Goal: Navigation & Orientation: Find specific page/section

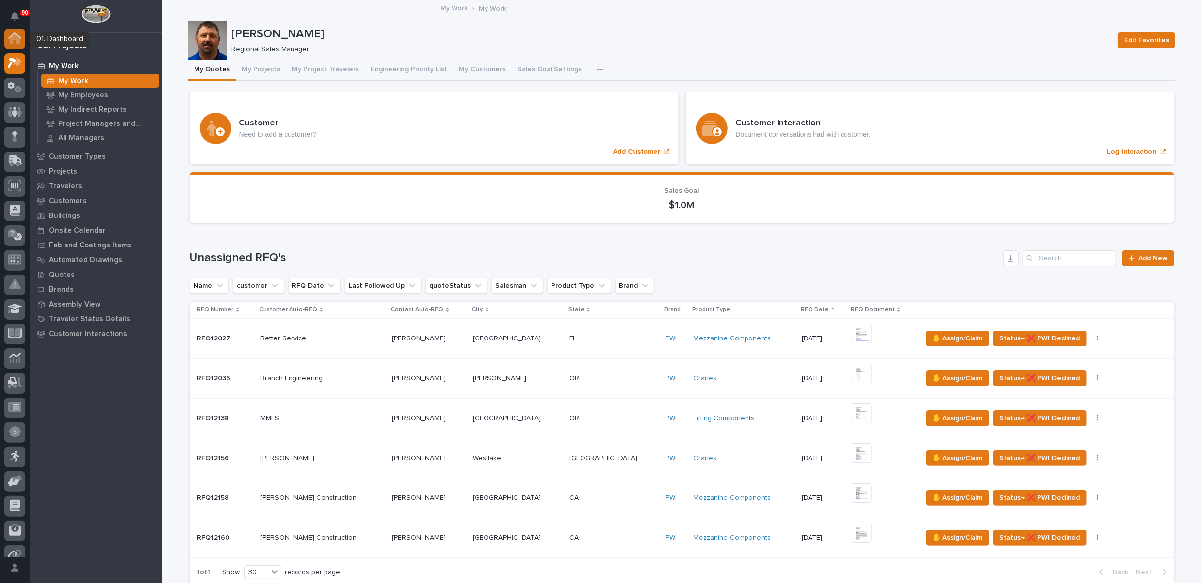
click at [18, 36] on icon at bounding box center [14, 35] width 13 height 6
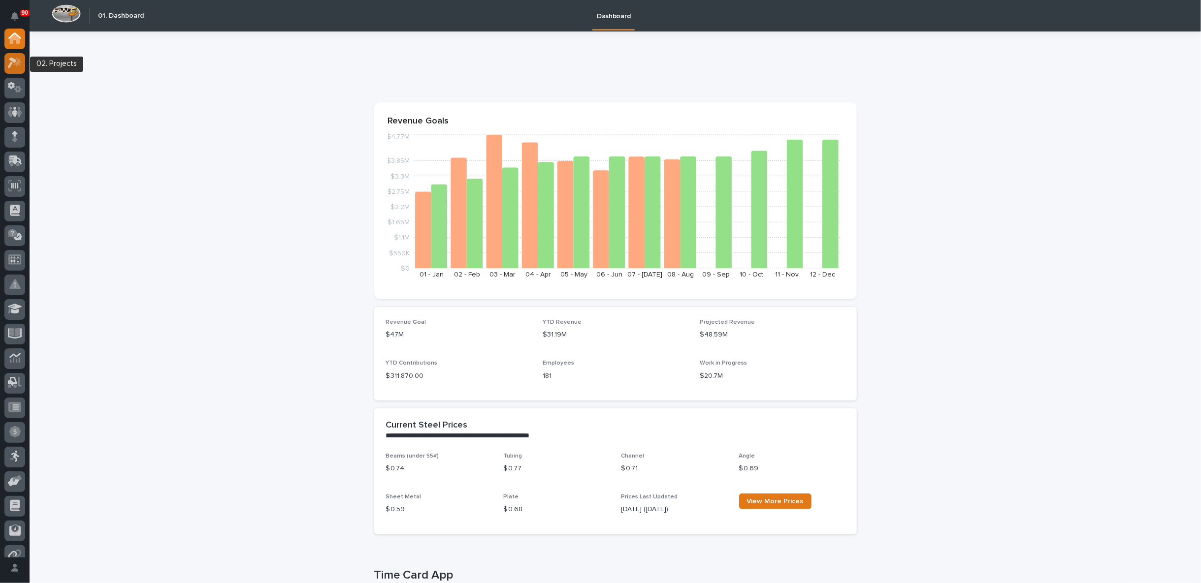
click at [13, 63] on icon at bounding box center [15, 62] width 14 height 11
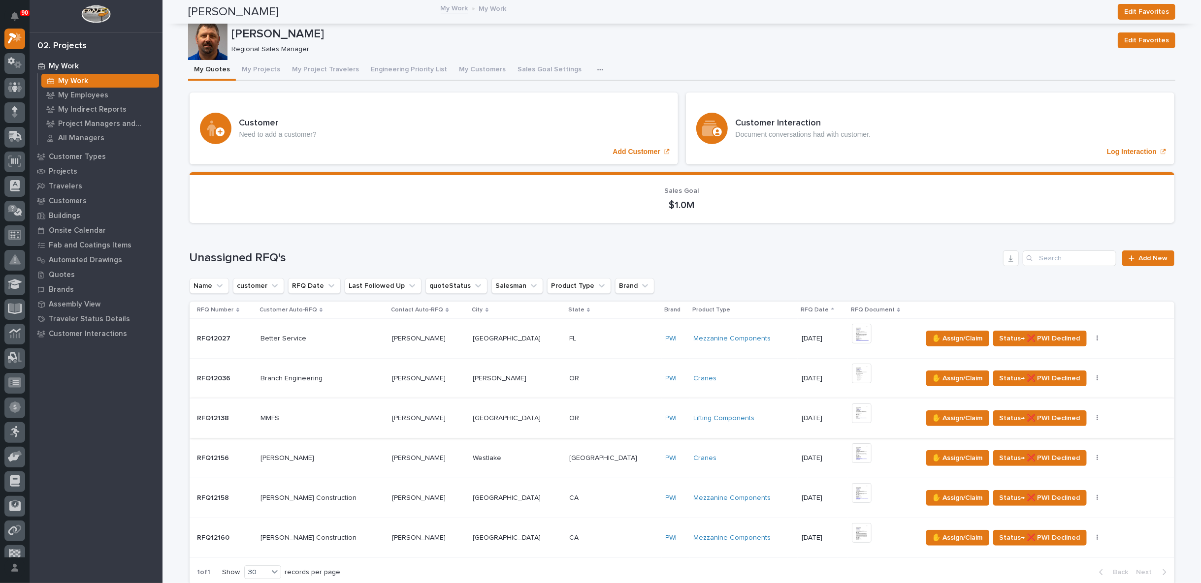
scroll to position [109, 0]
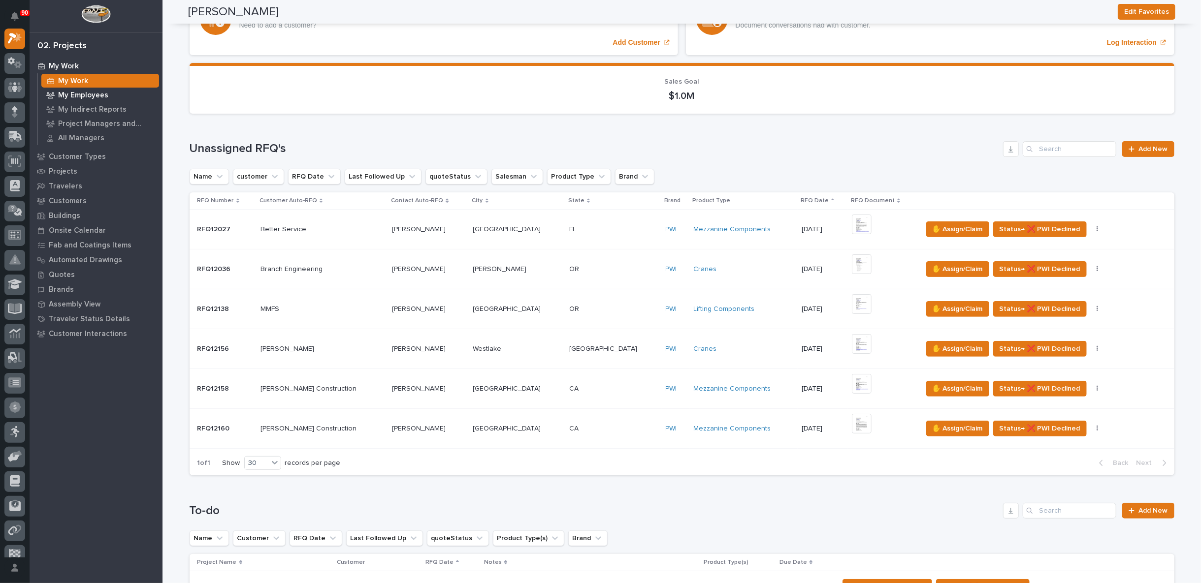
click at [83, 93] on p "My Employees" at bounding box center [83, 95] width 50 height 9
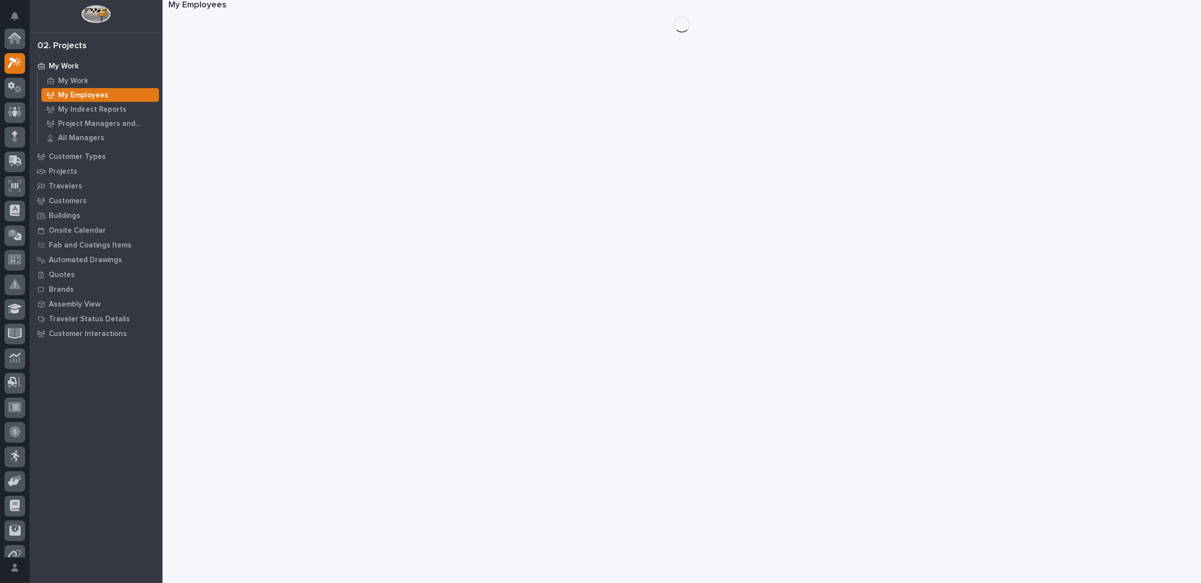
scroll to position [25, 0]
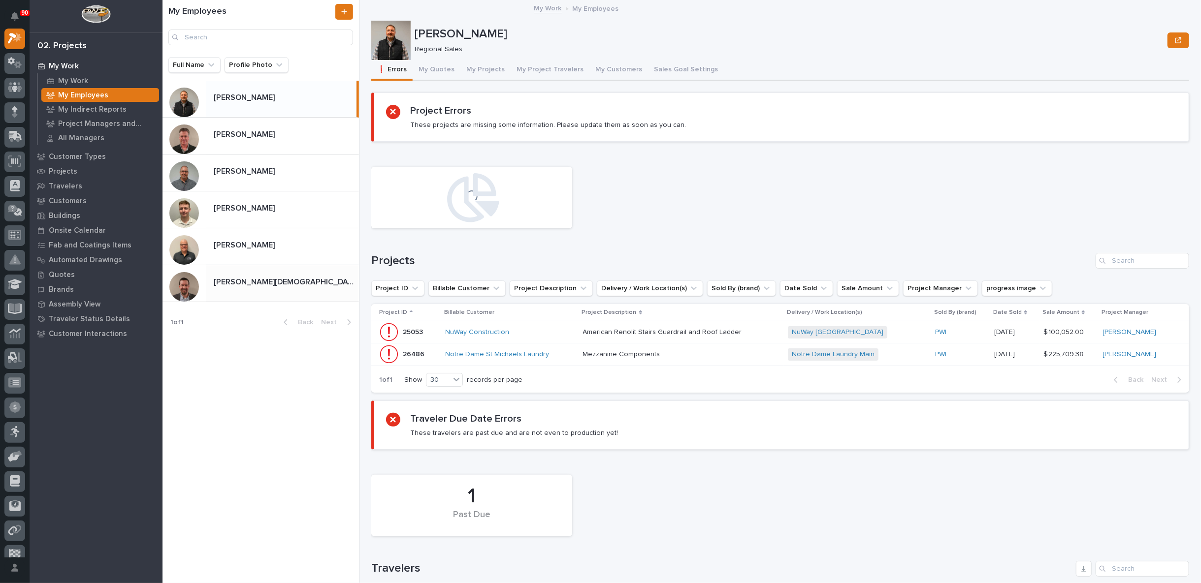
click at [267, 275] on div "[PERSON_NAME][DEMOGRAPHIC_DATA] [PERSON_NAME][DEMOGRAPHIC_DATA]" at bounding box center [282, 283] width 153 height 19
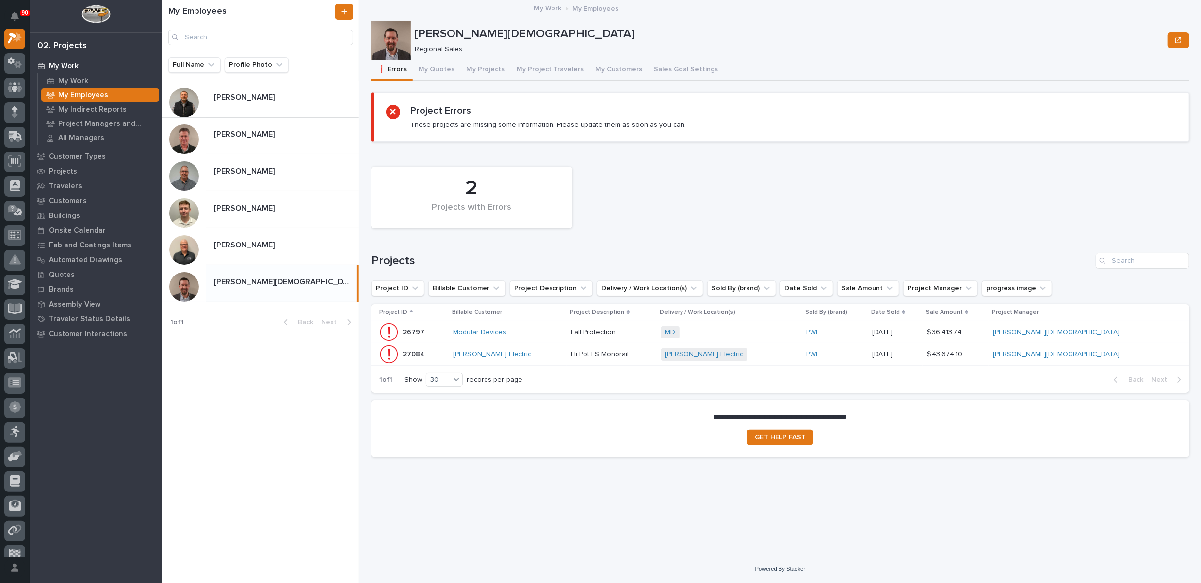
click at [653, 331] on p at bounding box center [611, 332] width 82 height 8
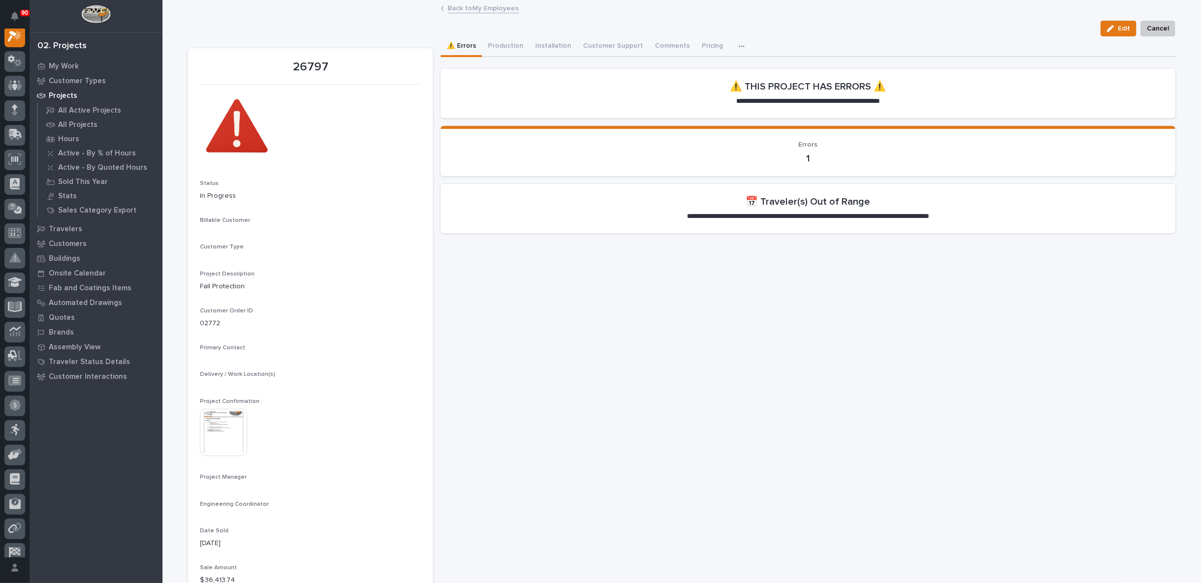
scroll to position [25, 0]
click at [474, 7] on link "Back to My Employees" at bounding box center [483, 7] width 71 height 11
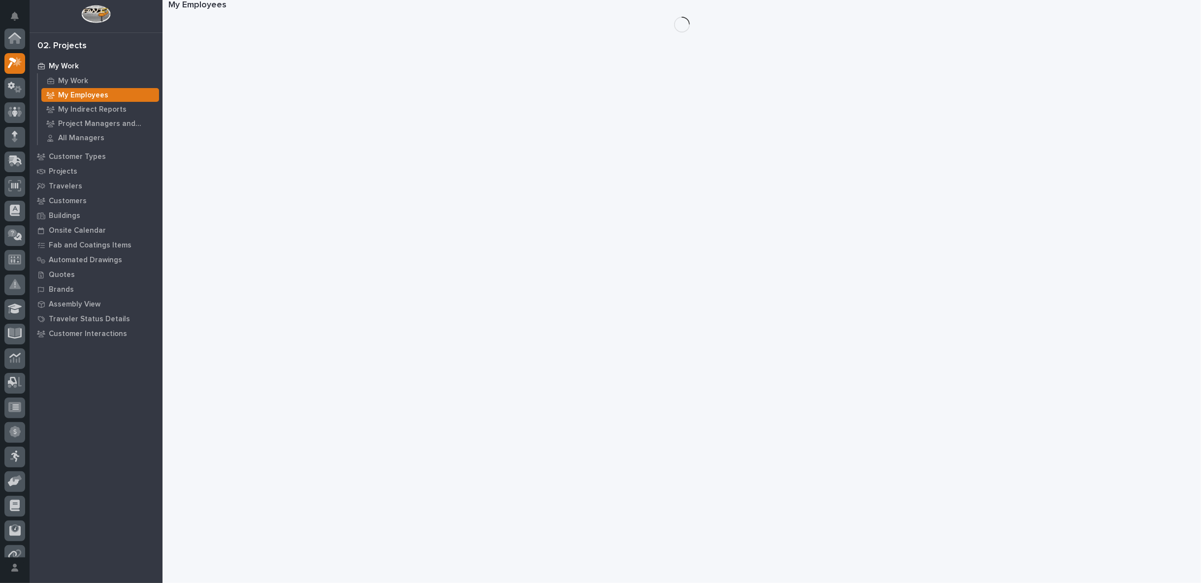
scroll to position [27, 0]
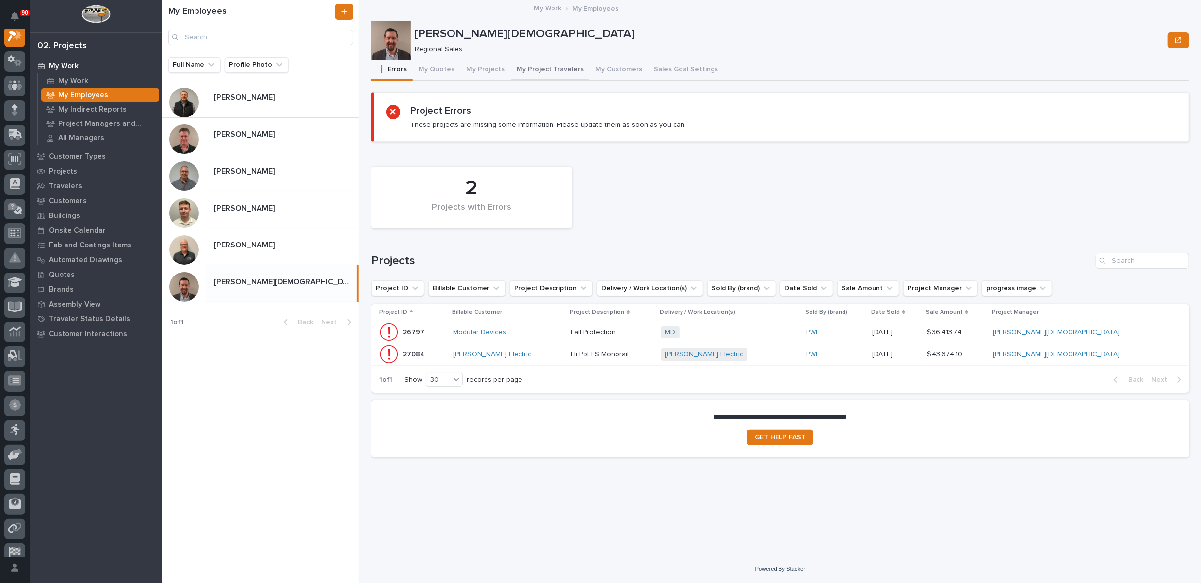
click at [530, 66] on button "My Project Travelers" at bounding box center [549, 70] width 79 height 21
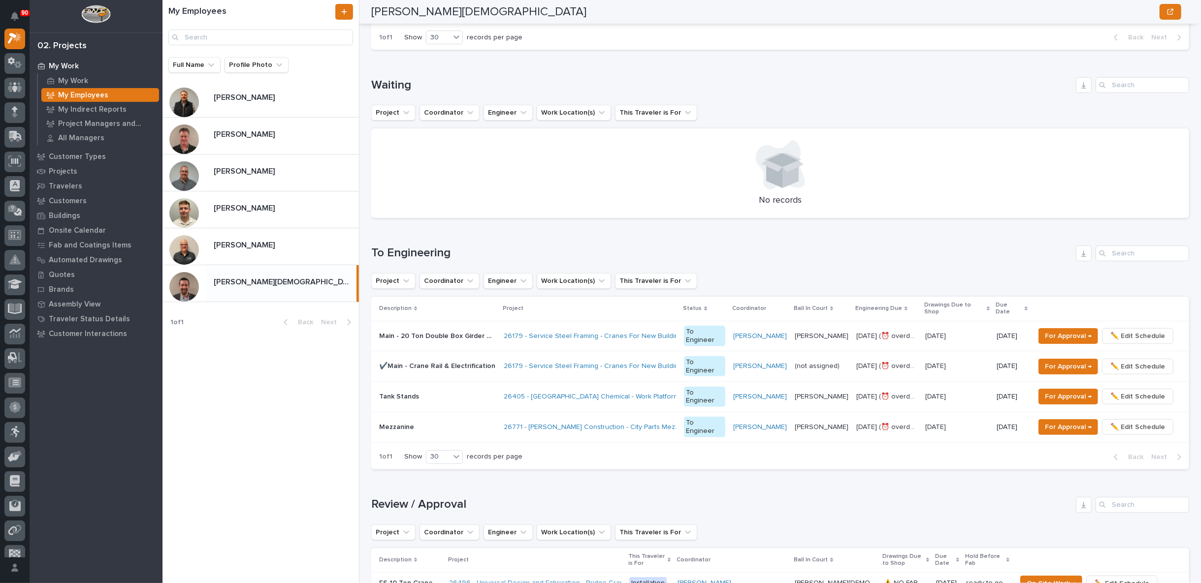
scroll to position [765, 0]
